Goal: Communication & Community: Answer question/provide support

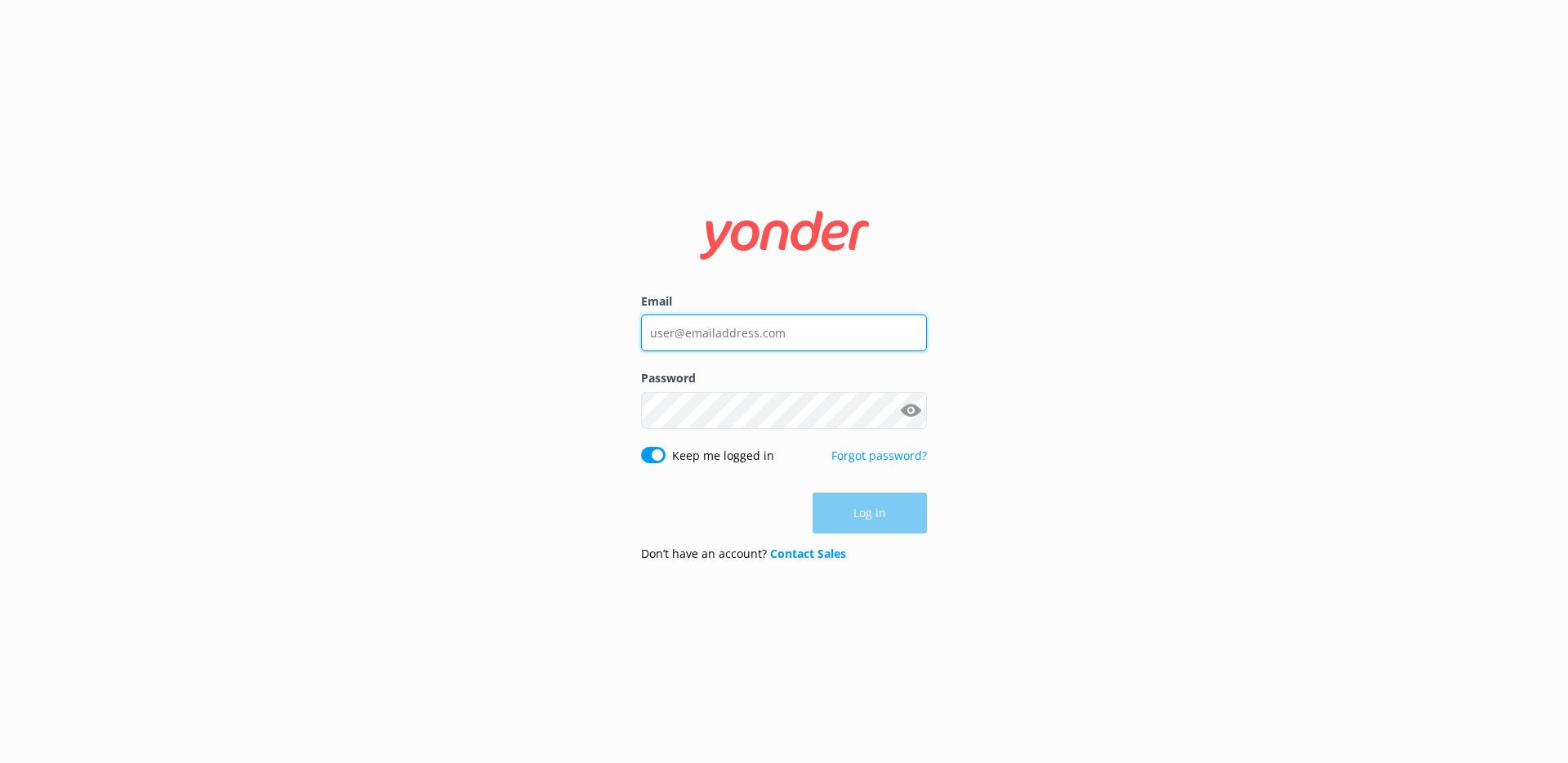
type input "[PERSON_NAME][EMAIL_ADDRESS][DOMAIN_NAME]"
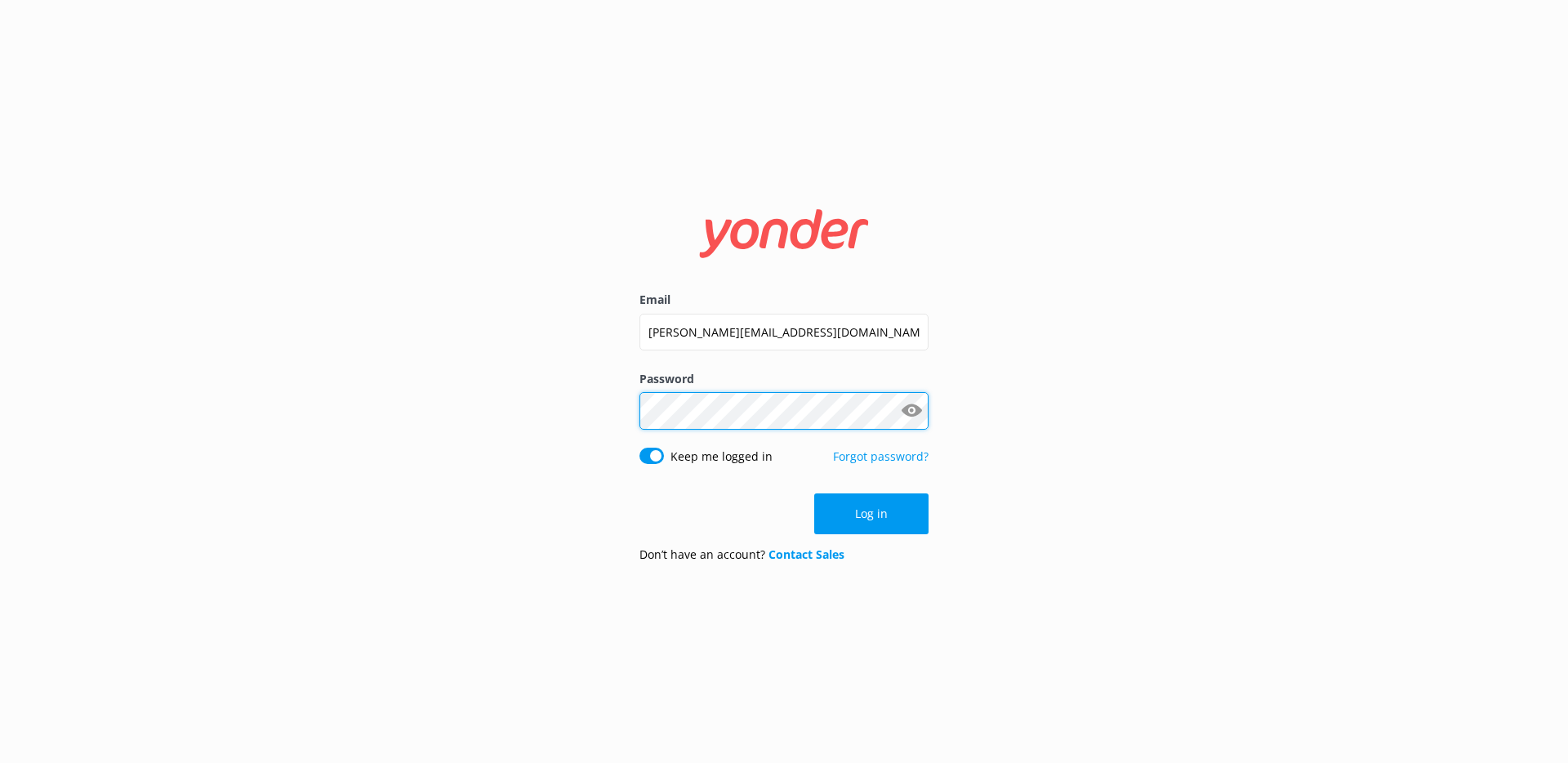
click button "Log in" at bounding box center [871, 514] width 114 height 41
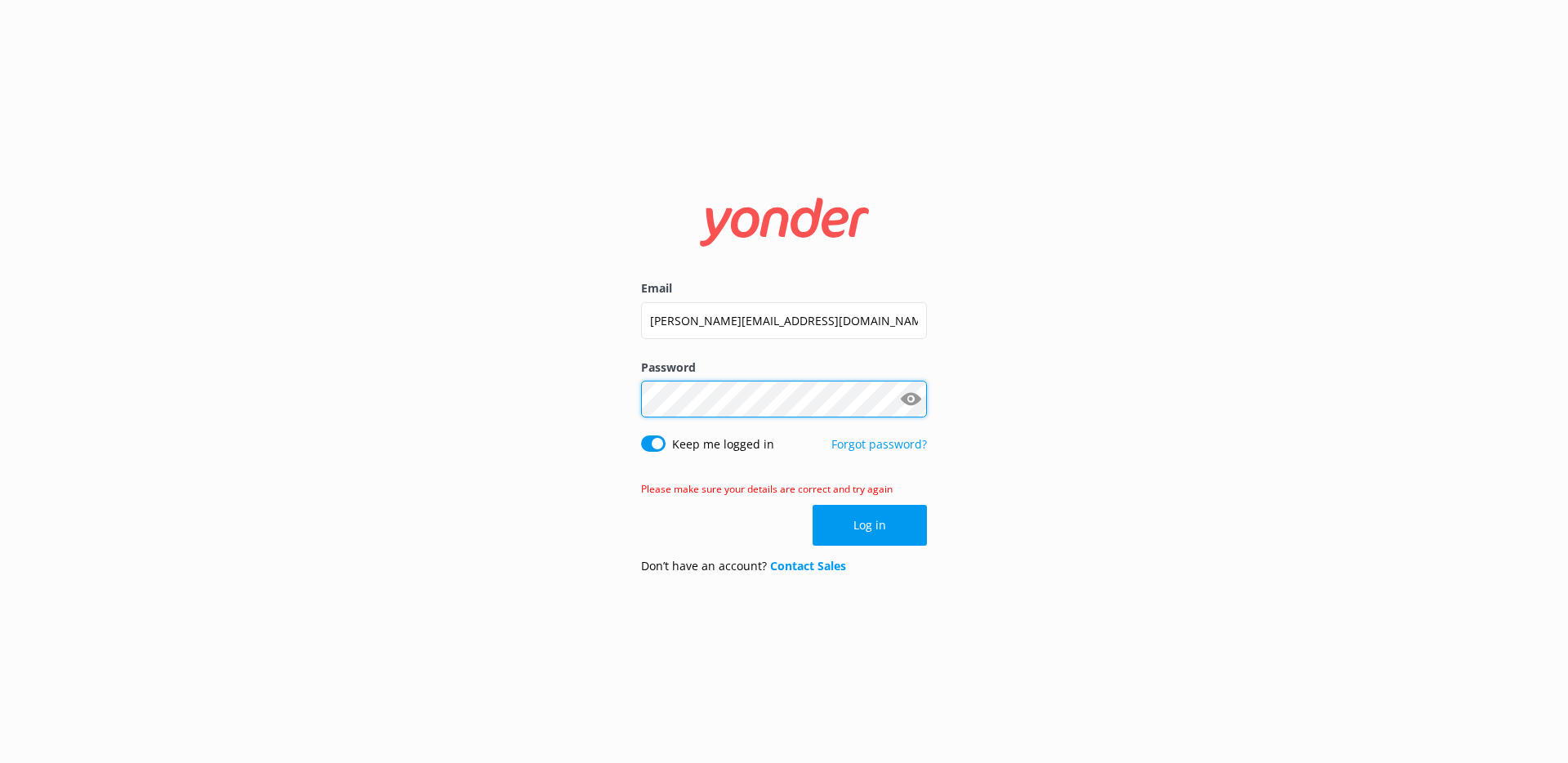
click at [469, 371] on div "Email [PERSON_NAME][EMAIL_ADDRESS][DOMAIN_NAME] Password Show password Keep me …" at bounding box center [784, 382] width 1568 height 763
click button "Log in" at bounding box center [869, 525] width 114 height 41
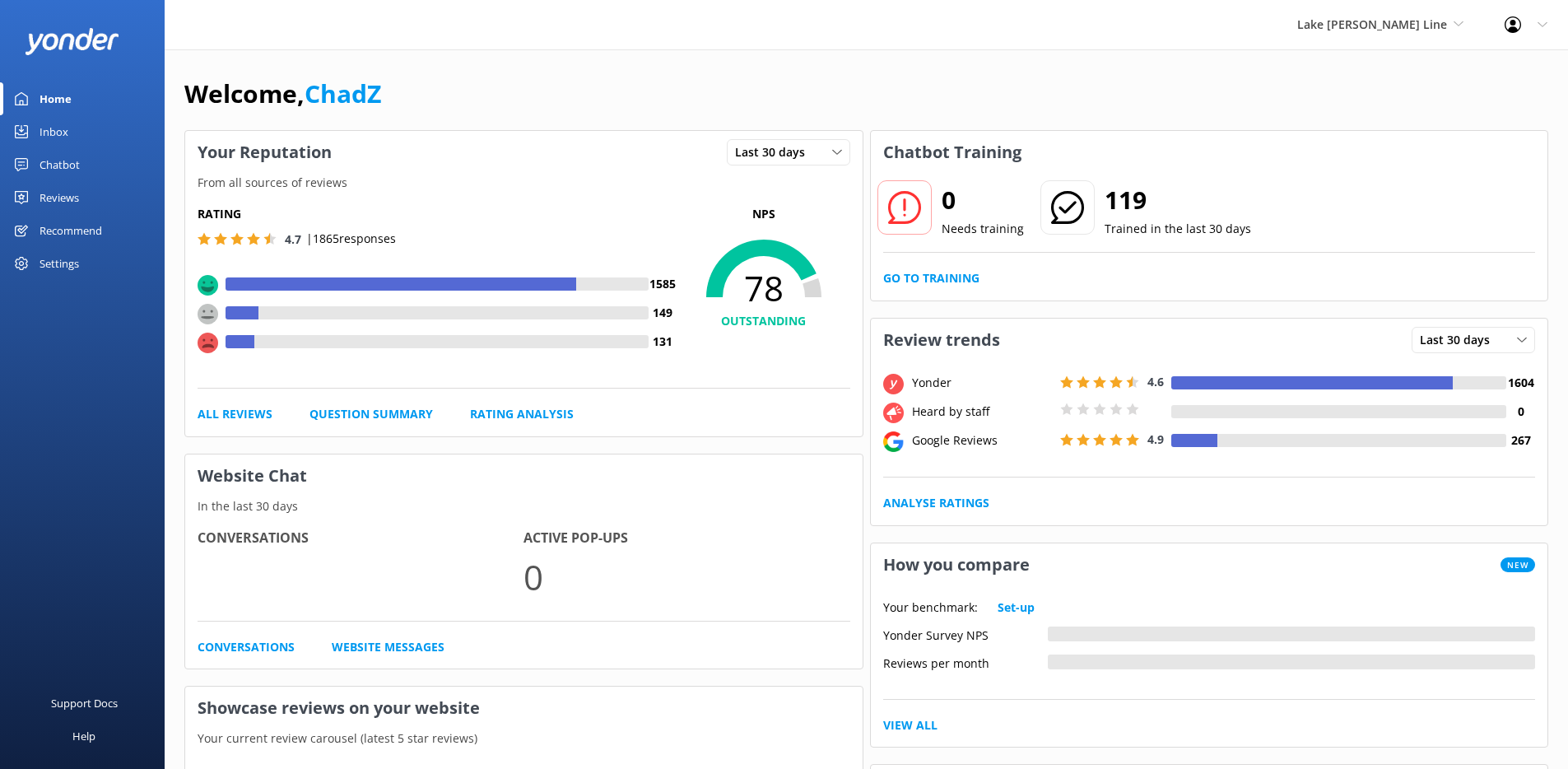
click at [78, 126] on link "Inbox" at bounding box center [82, 131] width 165 height 33
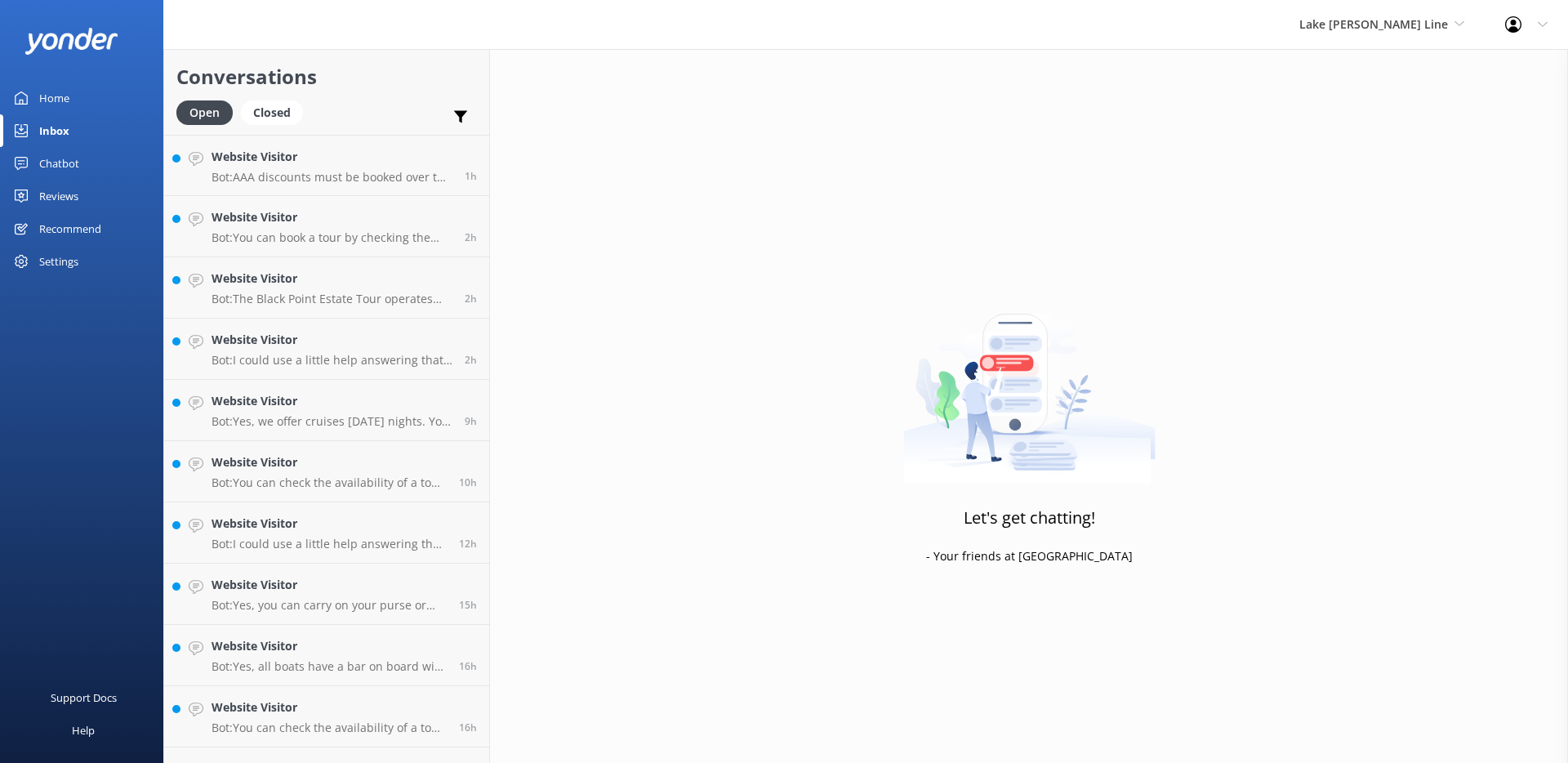
click at [87, 166] on link "Chatbot" at bounding box center [82, 164] width 164 height 32
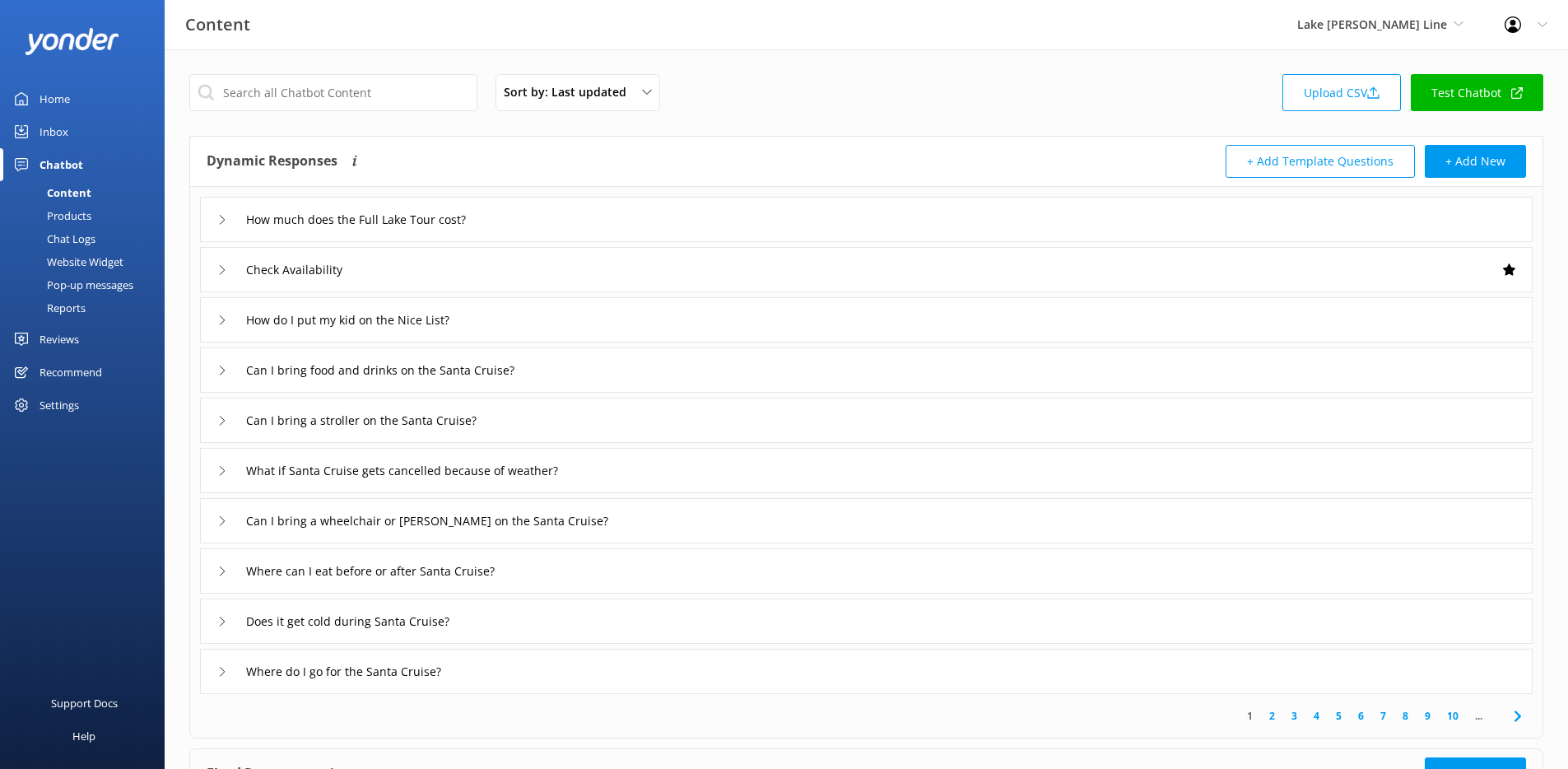
click at [76, 130] on link "Inbox" at bounding box center [82, 131] width 165 height 33
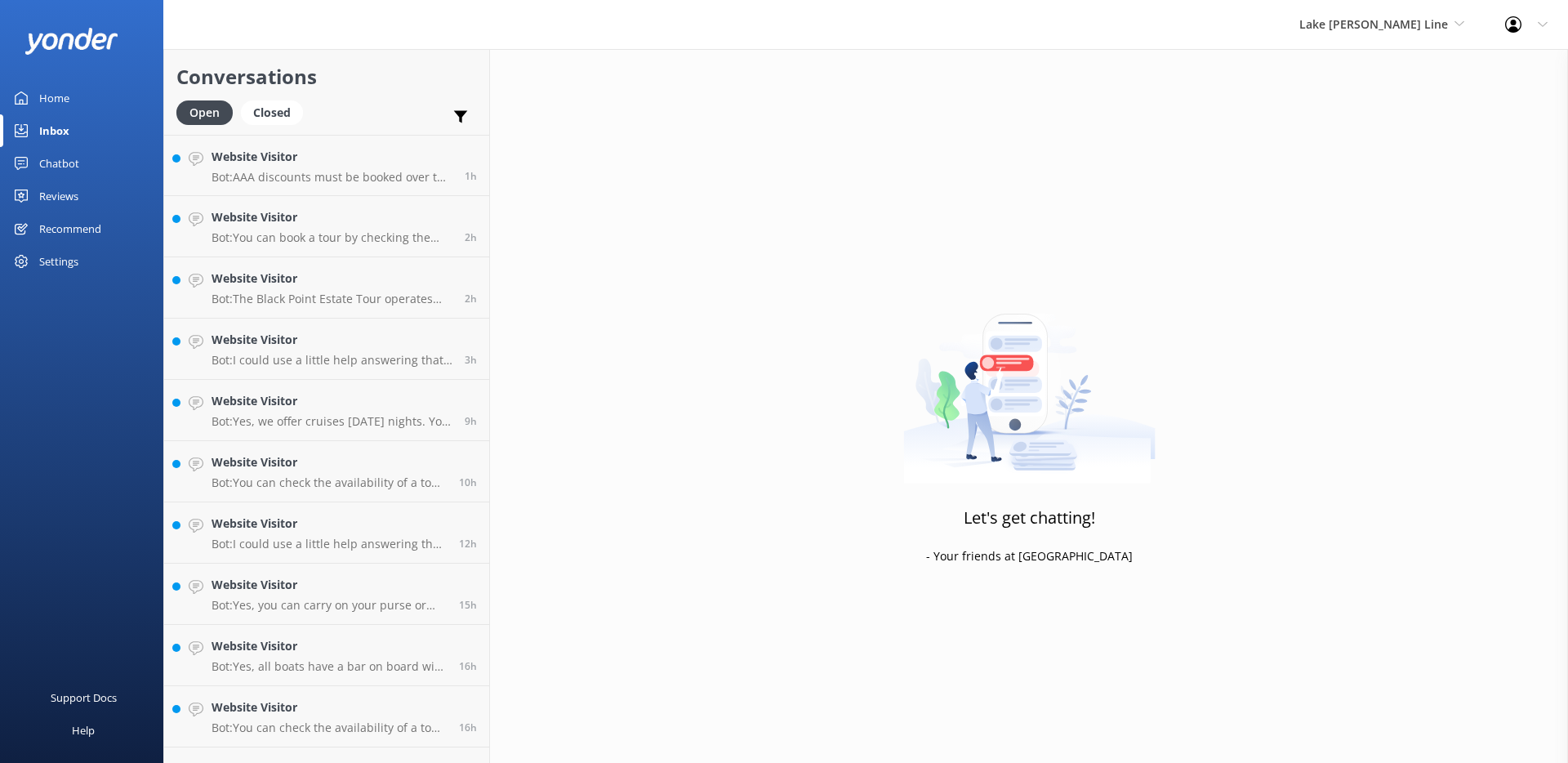
click at [69, 97] on link "Home" at bounding box center [82, 98] width 164 height 32
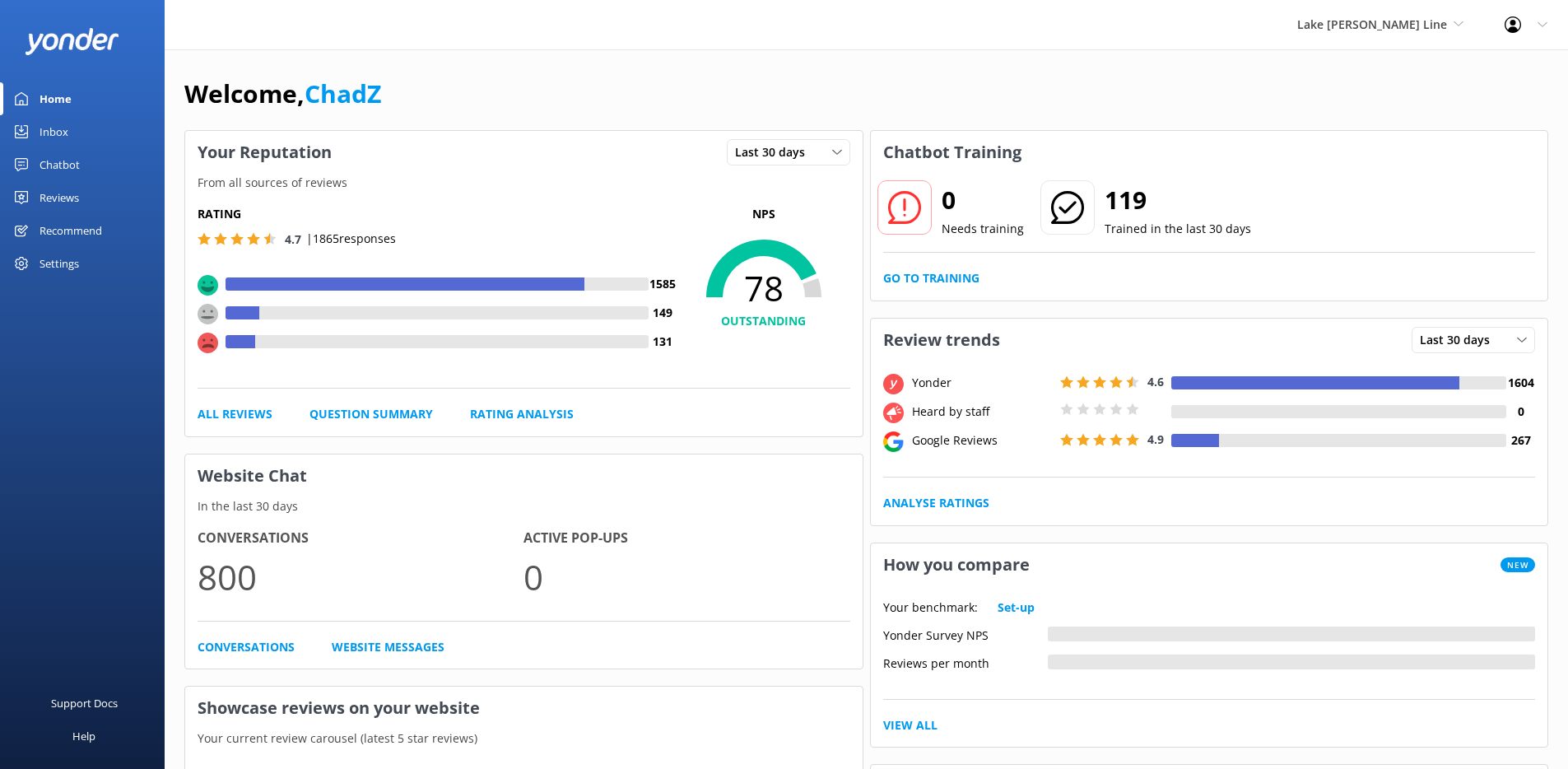
click at [85, 139] on link "Inbox" at bounding box center [82, 131] width 165 height 33
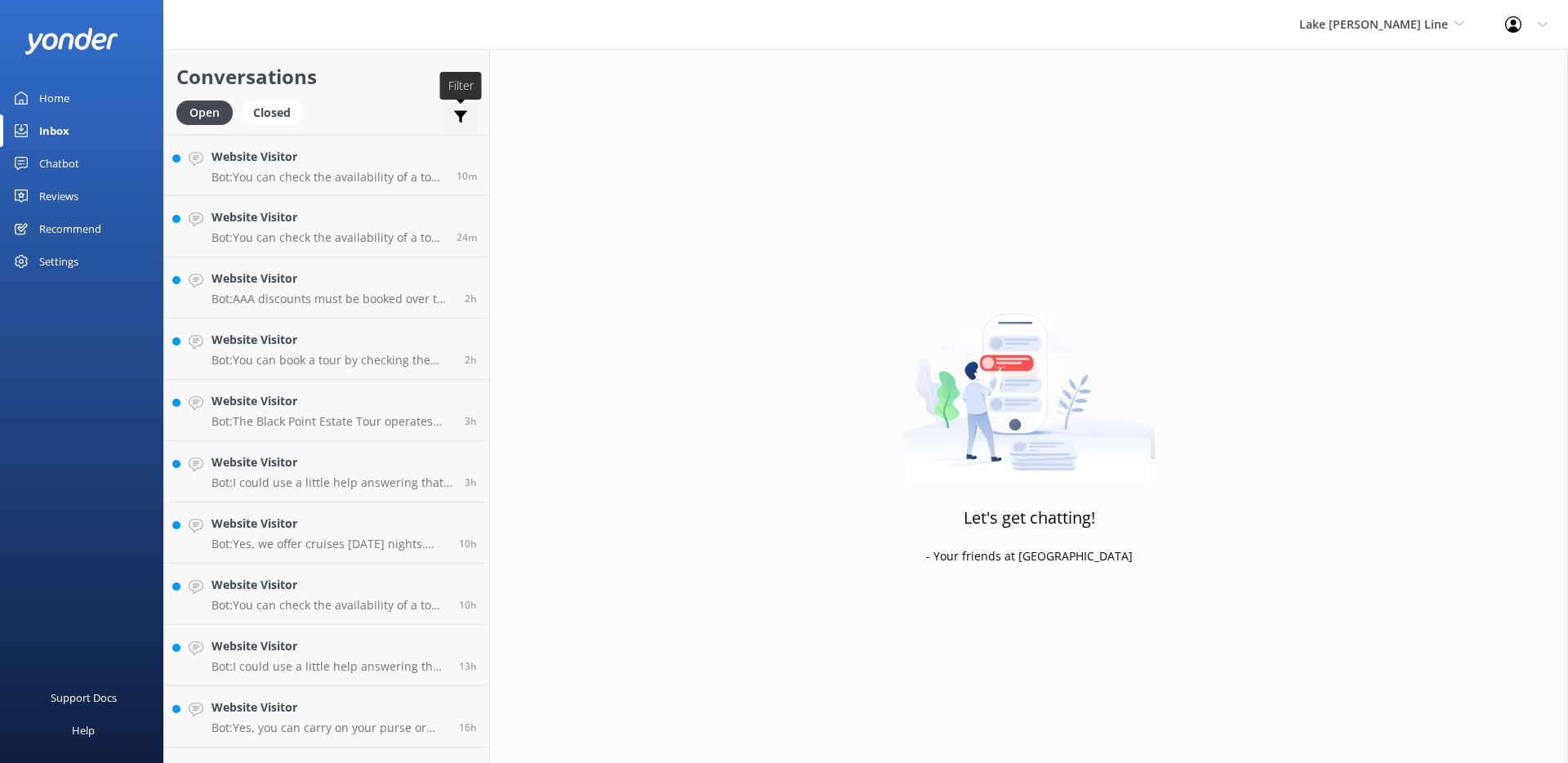
click at [462, 115] on use at bounding box center [460, 117] width 14 height 12
click at [574, 79] on div "Let's get chatting! - Your friends at [GEOGRAPHIC_DATA]" at bounding box center [1028, 431] width 1077 height 763
click at [459, 114] on use at bounding box center [460, 117] width 14 height 12
click at [754, 157] on div "Let's get chatting! - Your friends at [GEOGRAPHIC_DATA]" at bounding box center [1028, 431] width 1077 height 763
click at [1342, 24] on span "Lake Geneva Cruise Line" at bounding box center [1373, 24] width 148 height 15
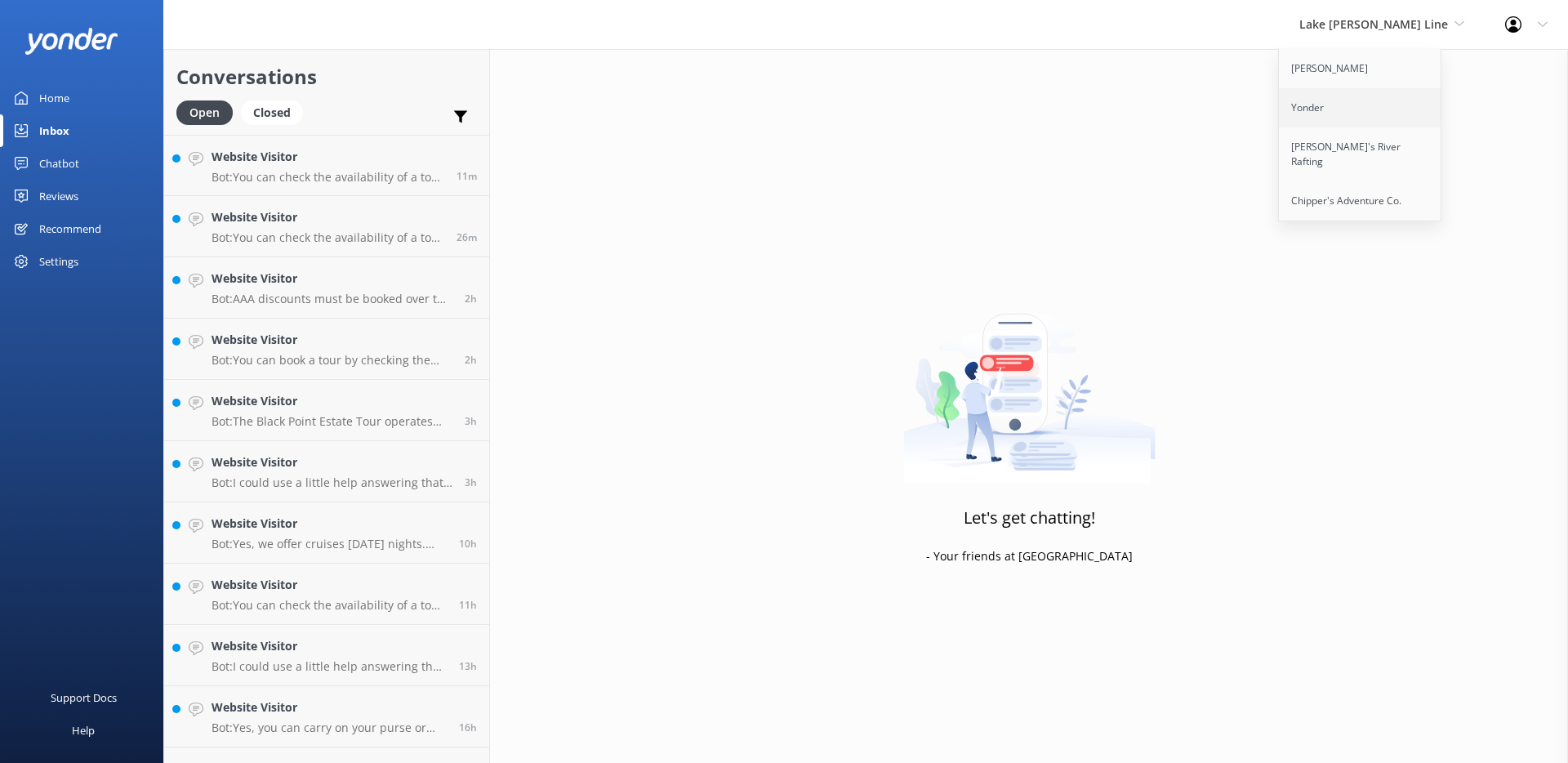
click at [1316, 101] on link "Yonder" at bounding box center [1361, 108] width 164 height 39
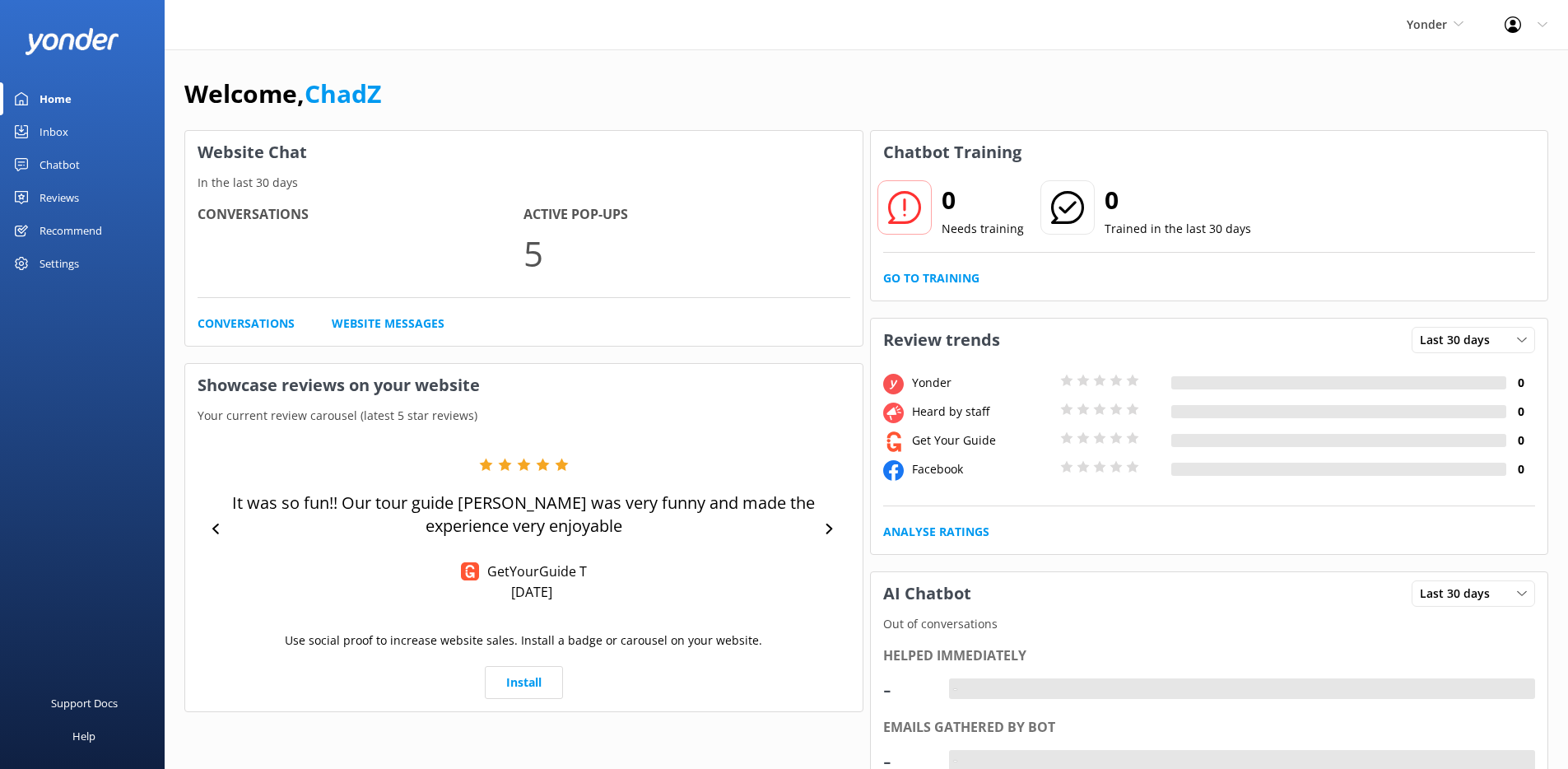
click at [96, 158] on link "Chatbot" at bounding box center [82, 165] width 165 height 33
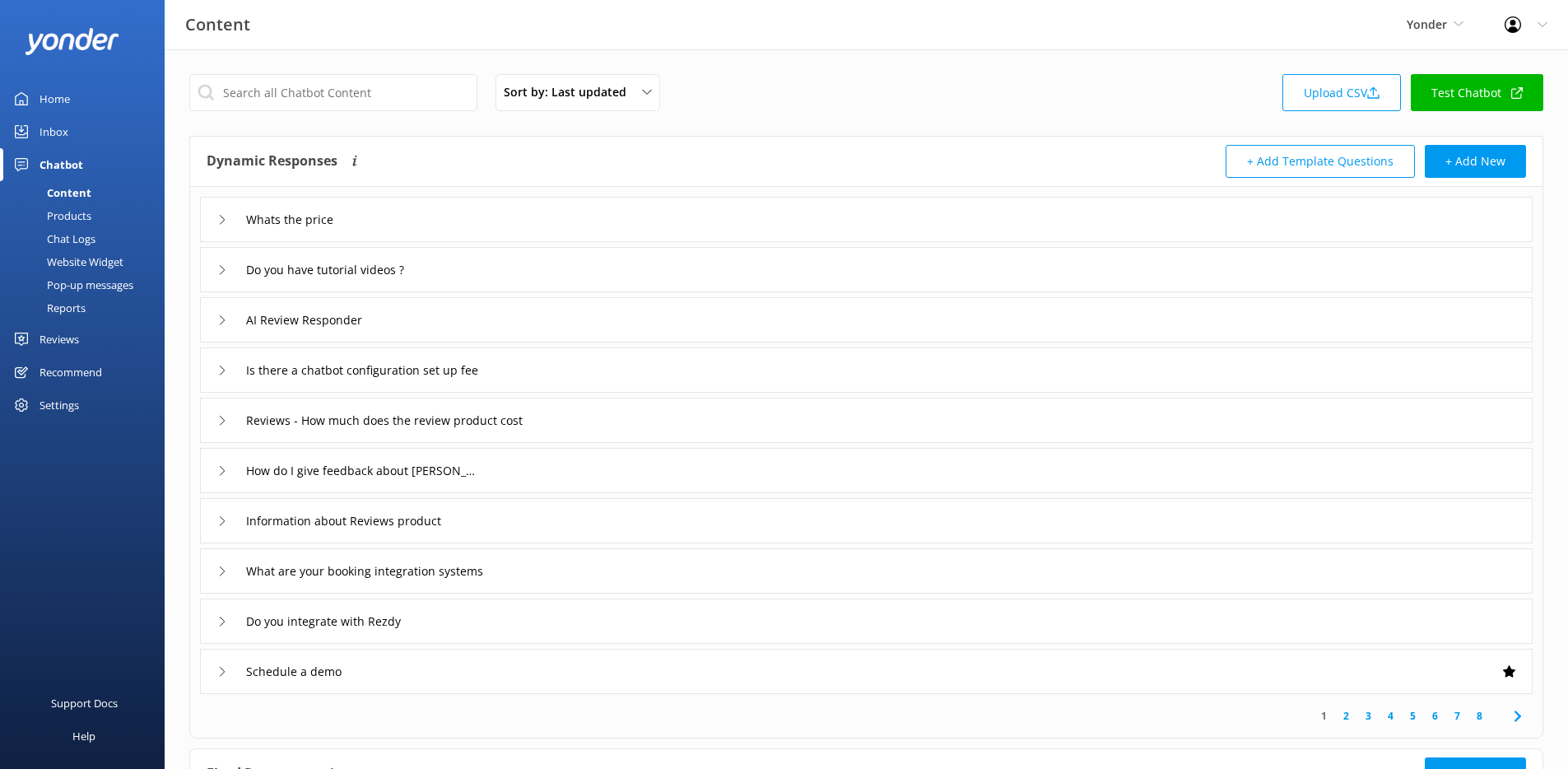
click at [84, 130] on link "Inbox" at bounding box center [82, 131] width 165 height 33
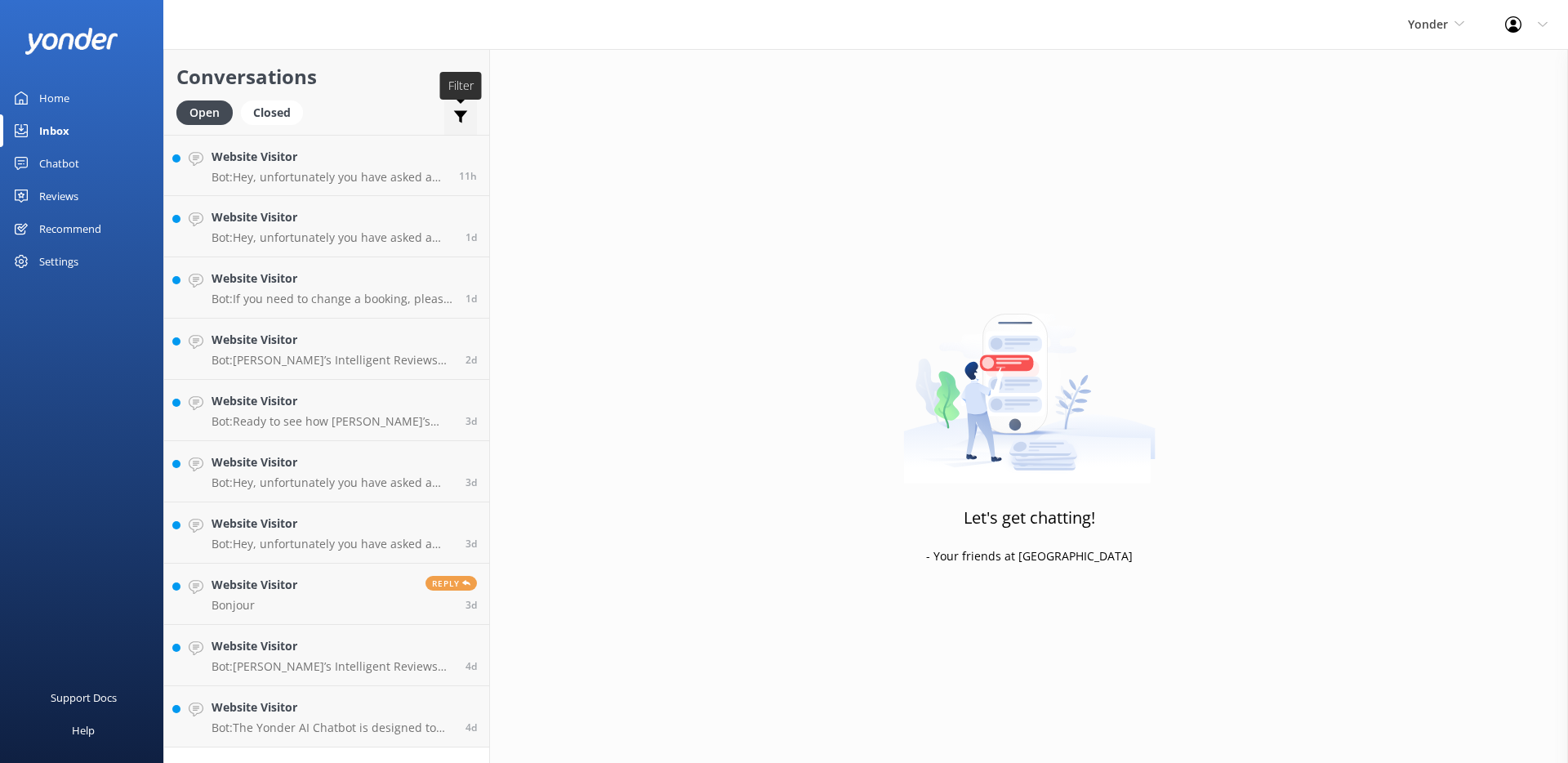
click at [455, 118] on icon at bounding box center [460, 116] width 16 height 16
drag, startPoint x: 1423, startPoint y: 22, endPoint x: 1428, endPoint y: 29, distance: 8.6
click at [1423, 25] on span "Yonder" at bounding box center [1427, 24] width 40 height 15
click at [1423, 68] on link "[PERSON_NAME]" at bounding box center [1469, 68] width 164 height 39
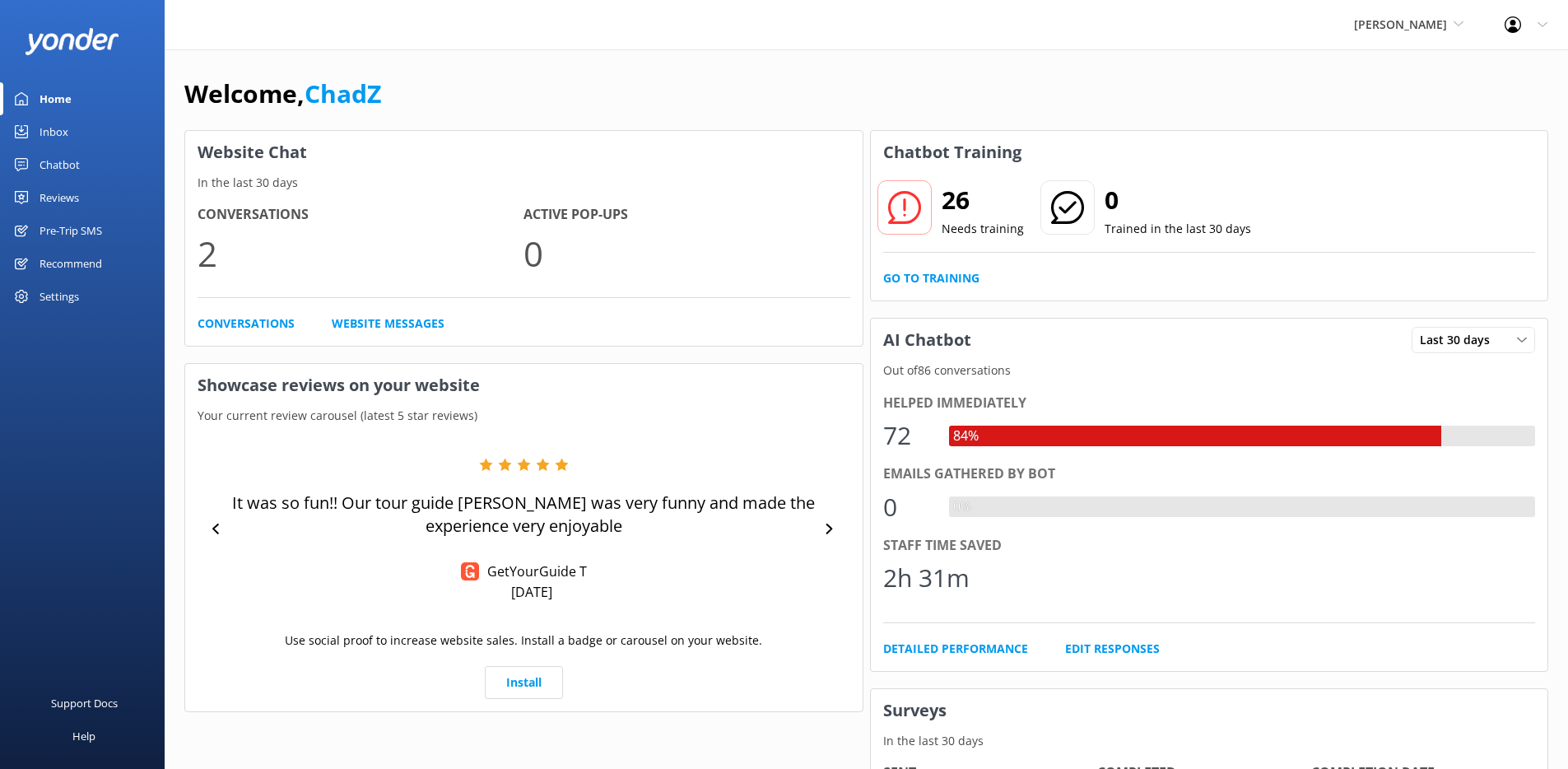
click at [65, 132] on div "Inbox" at bounding box center [54, 131] width 29 height 33
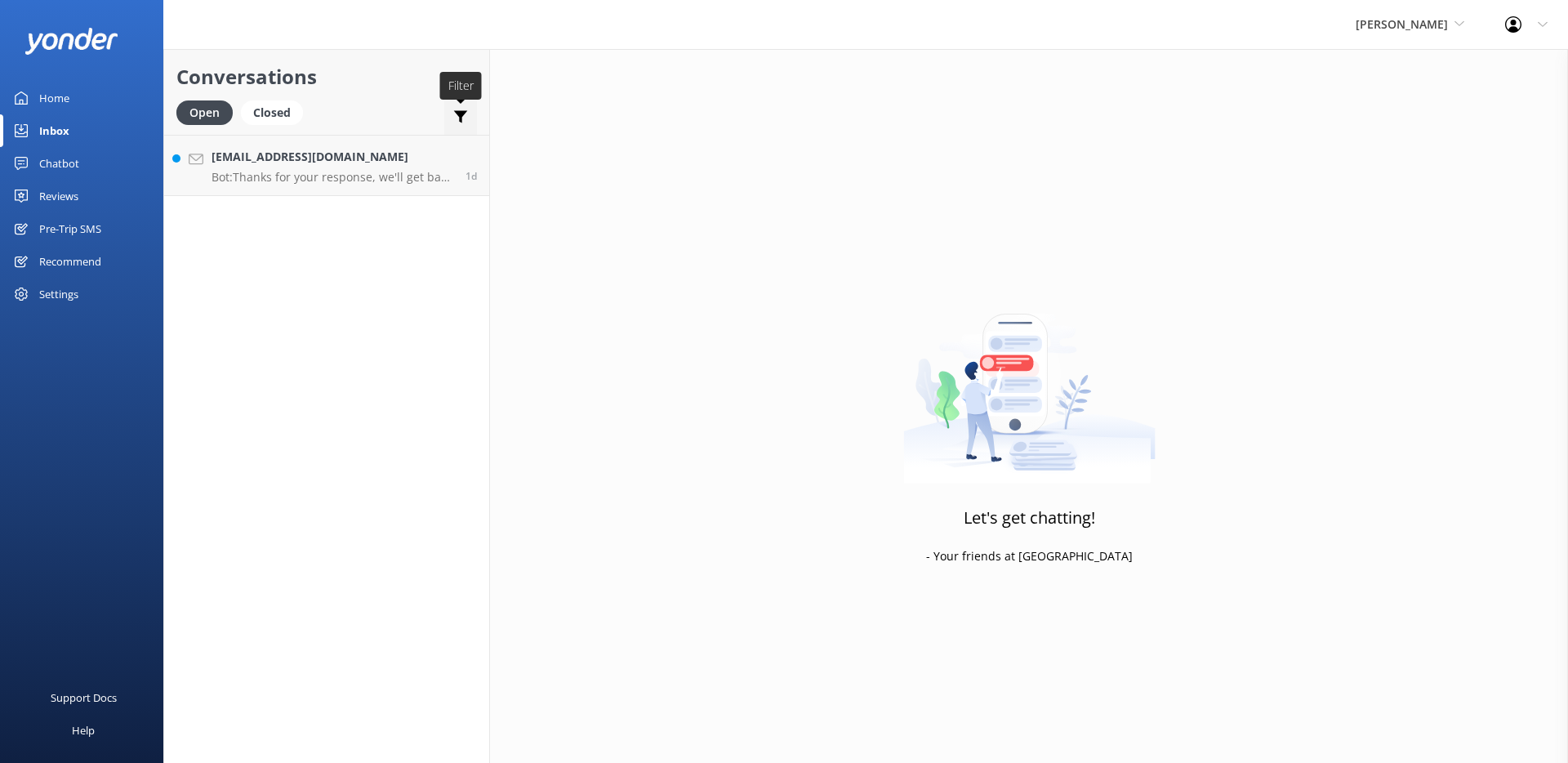
click at [465, 108] on icon at bounding box center [460, 116] width 16 height 16
click at [1445, 19] on span "[PERSON_NAME]" at bounding box center [1401, 24] width 92 height 15
click at [1398, 100] on link "Yonder" at bounding box center [1417, 108] width 164 height 39
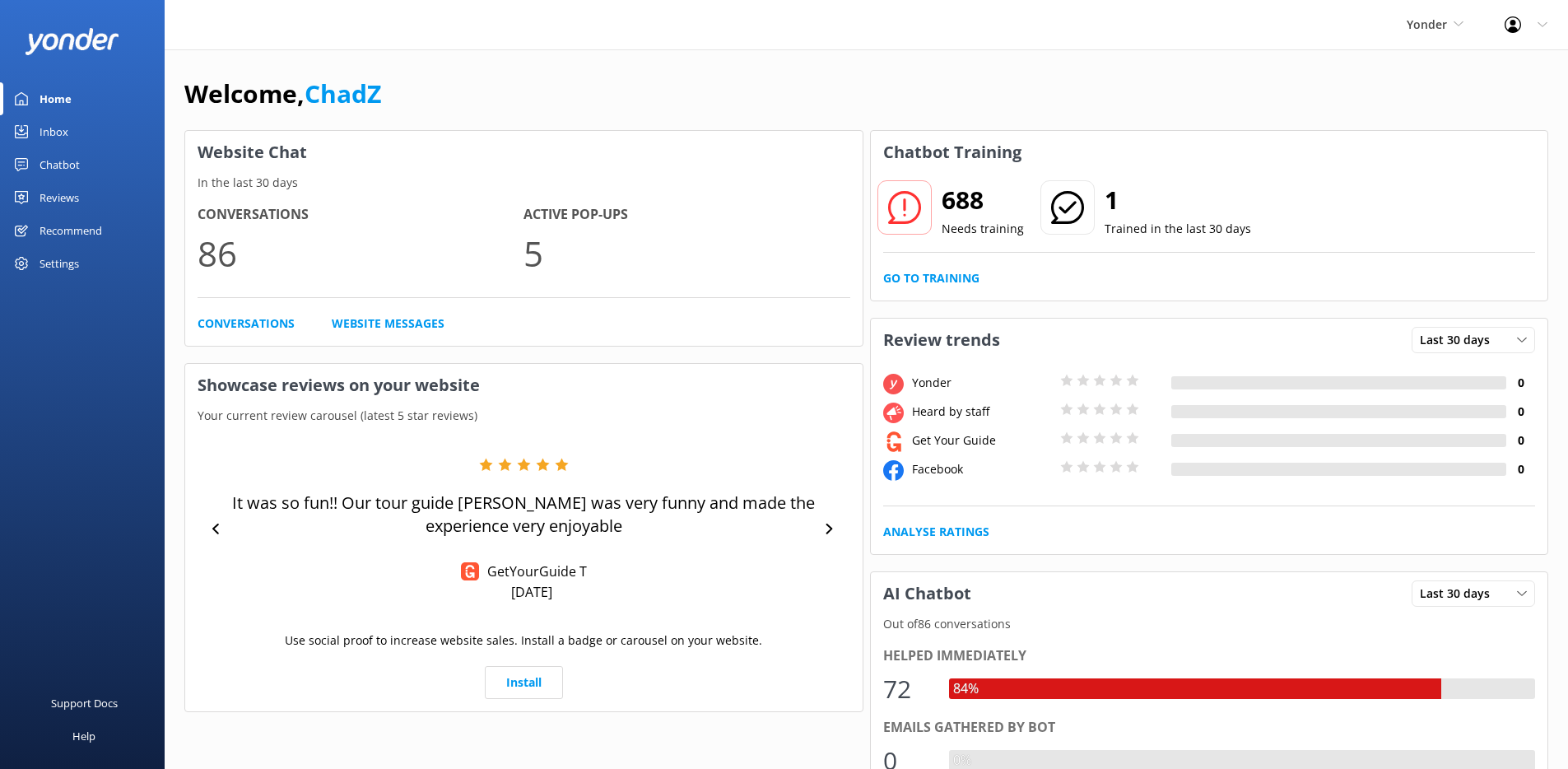
click at [58, 137] on div "Inbox" at bounding box center [54, 131] width 29 height 33
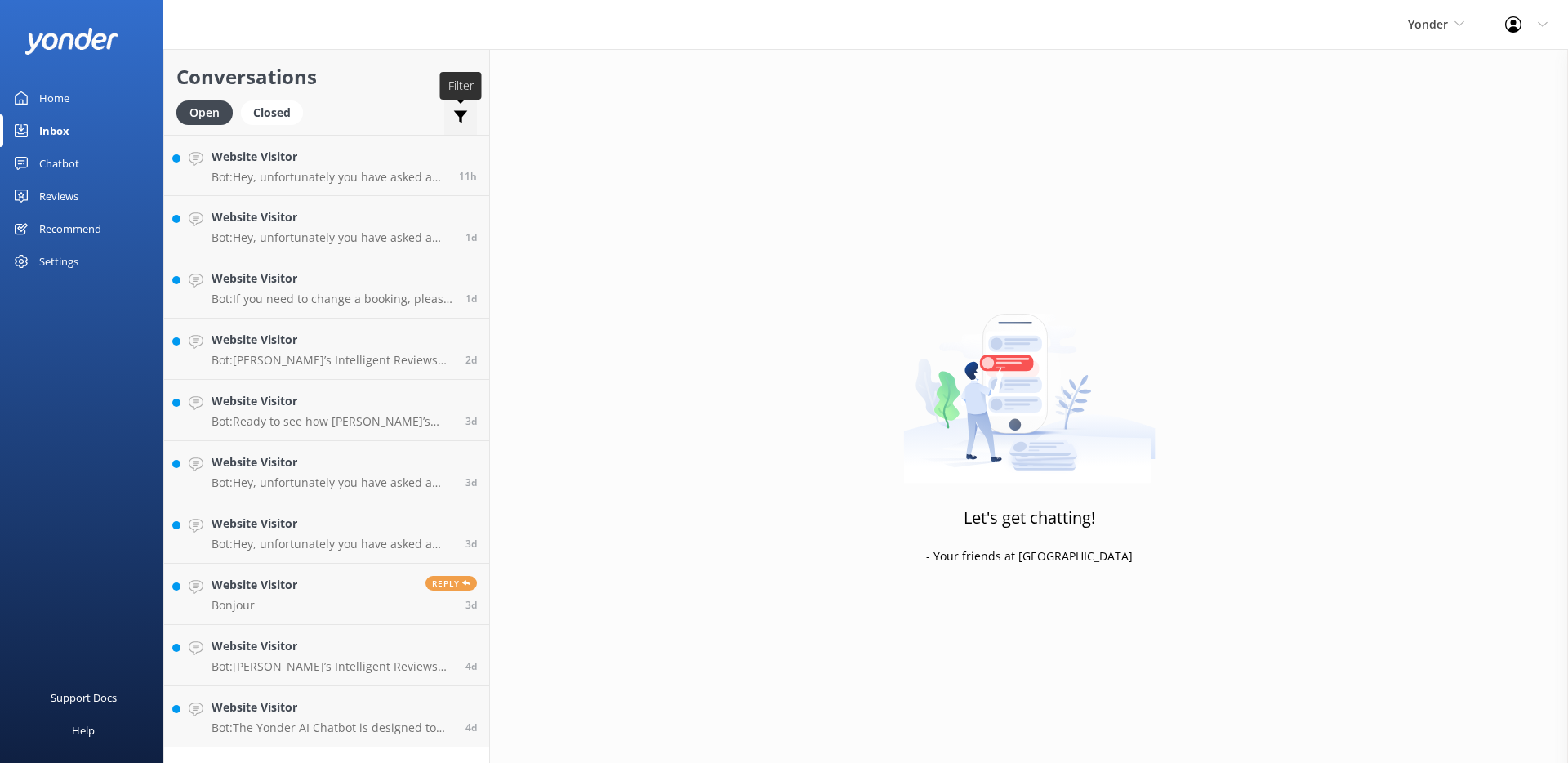
click at [457, 119] on icon at bounding box center [460, 116] width 16 height 16
click at [641, 107] on div "Let's get chatting! - Your friends at [GEOGRAPHIC_DATA]" at bounding box center [1028, 431] width 1077 height 763
click at [73, 166] on div "Chatbot" at bounding box center [59, 164] width 40 height 32
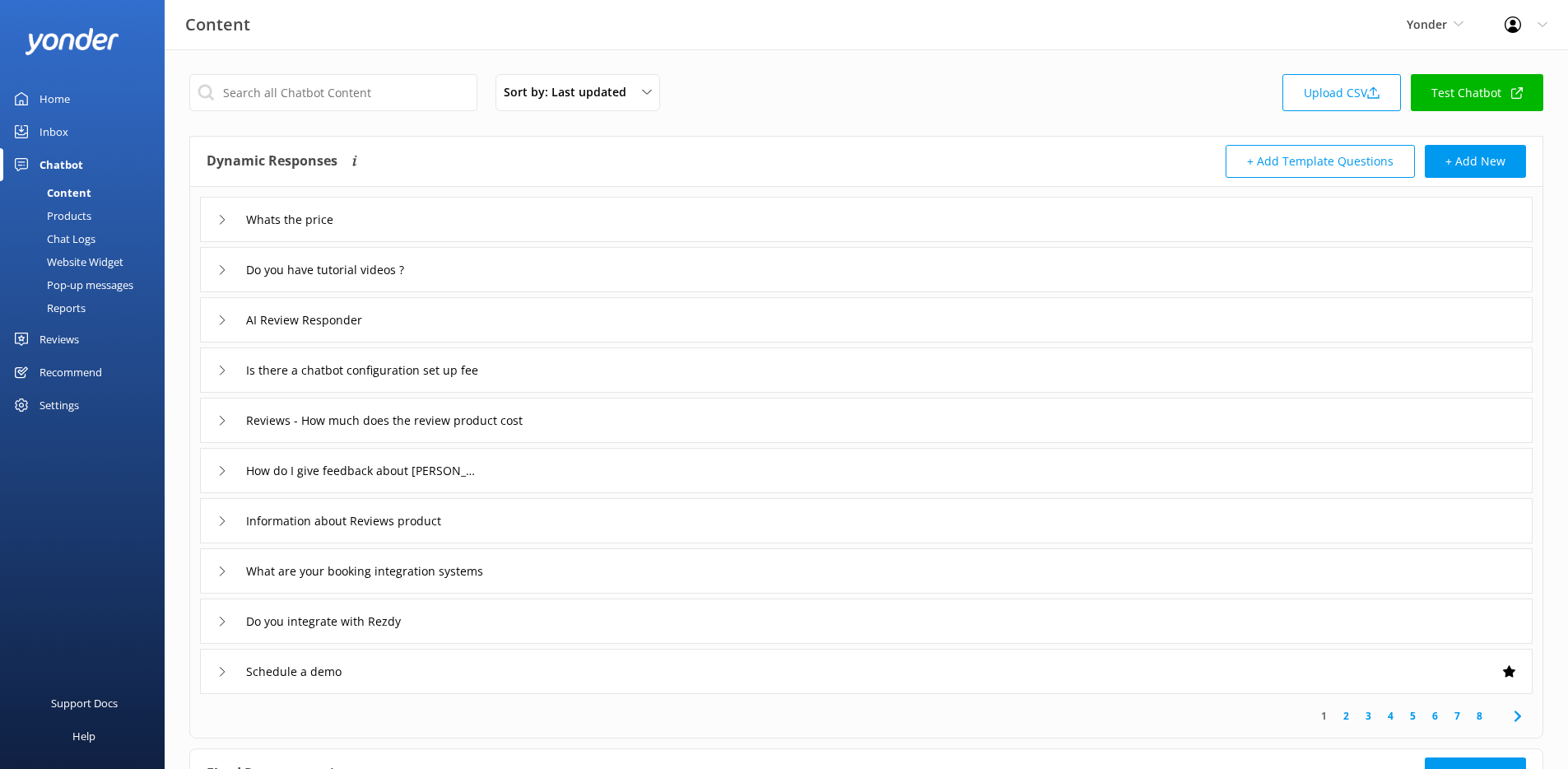
click at [63, 131] on div "Inbox" at bounding box center [54, 131] width 29 height 33
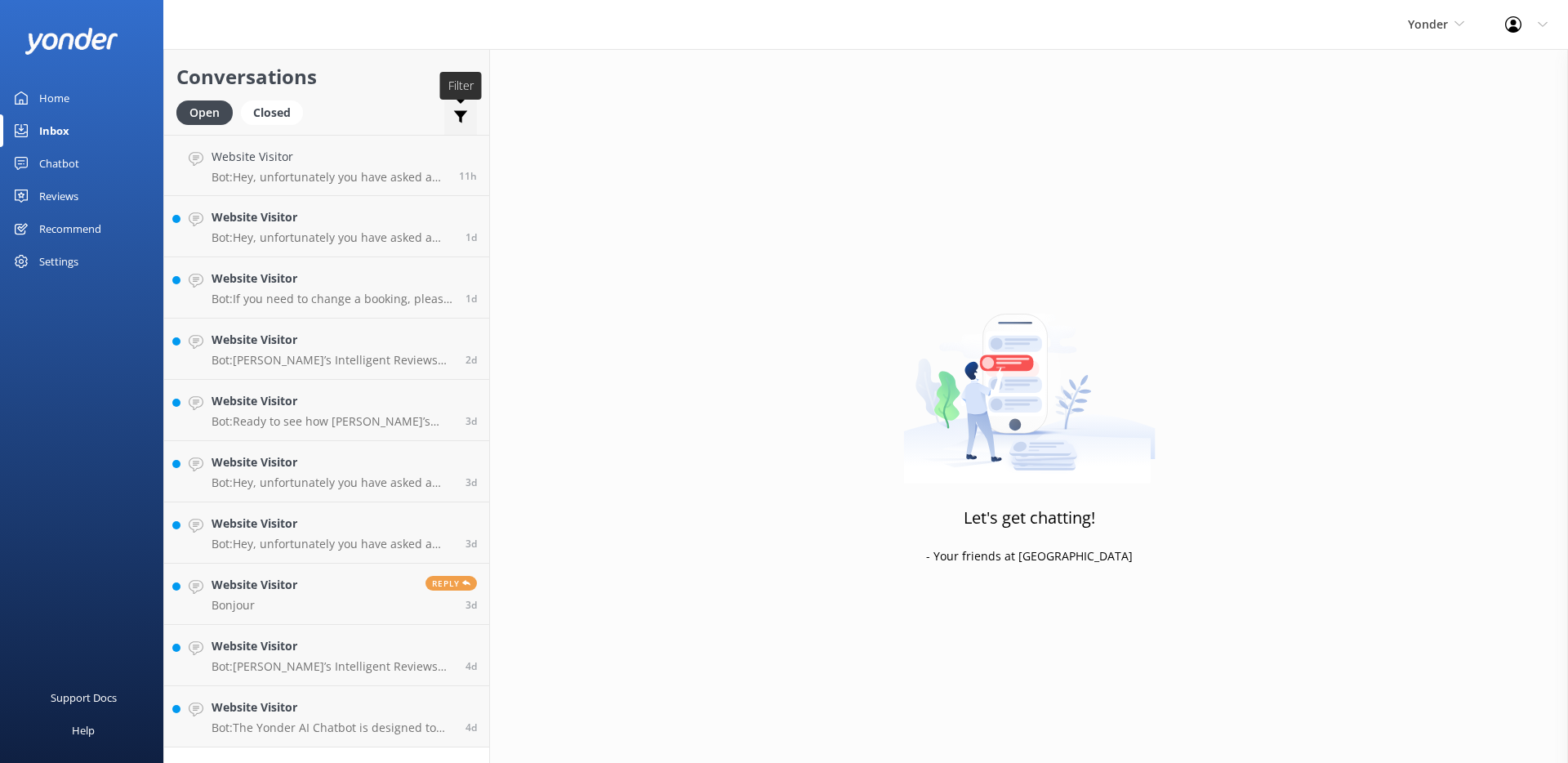
click at [453, 117] on icon at bounding box center [460, 116] width 16 height 16
click at [440, 61] on h2 "Conversations" at bounding box center [326, 76] width 300 height 31
click at [304, 148] on h4 "Website Visitor" at bounding box center [328, 156] width 235 height 18
